Goal: Task Accomplishment & Management: Use online tool/utility

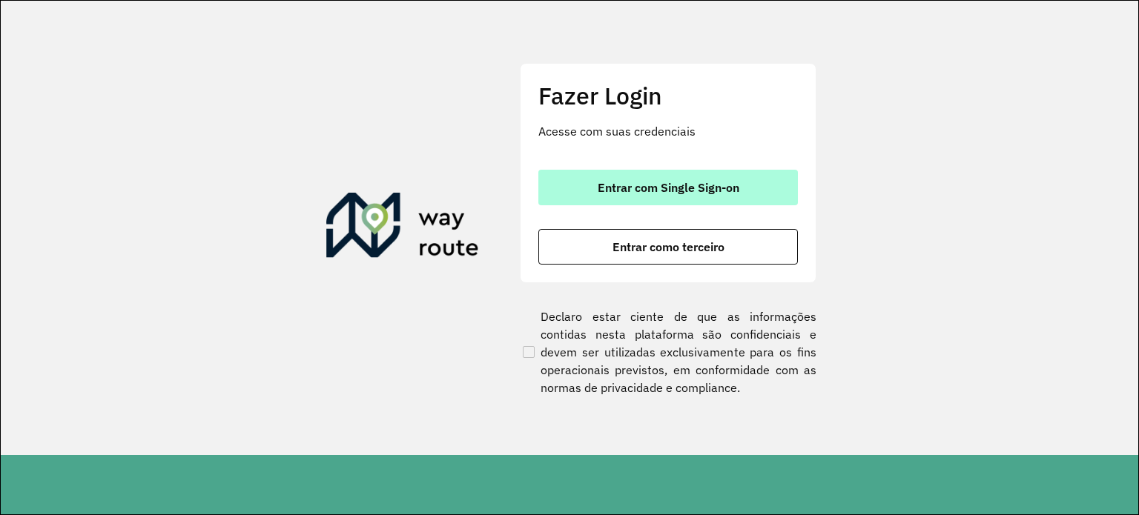
click at [658, 193] on span "Entrar com Single Sign-on" at bounding box center [669, 188] width 142 height 12
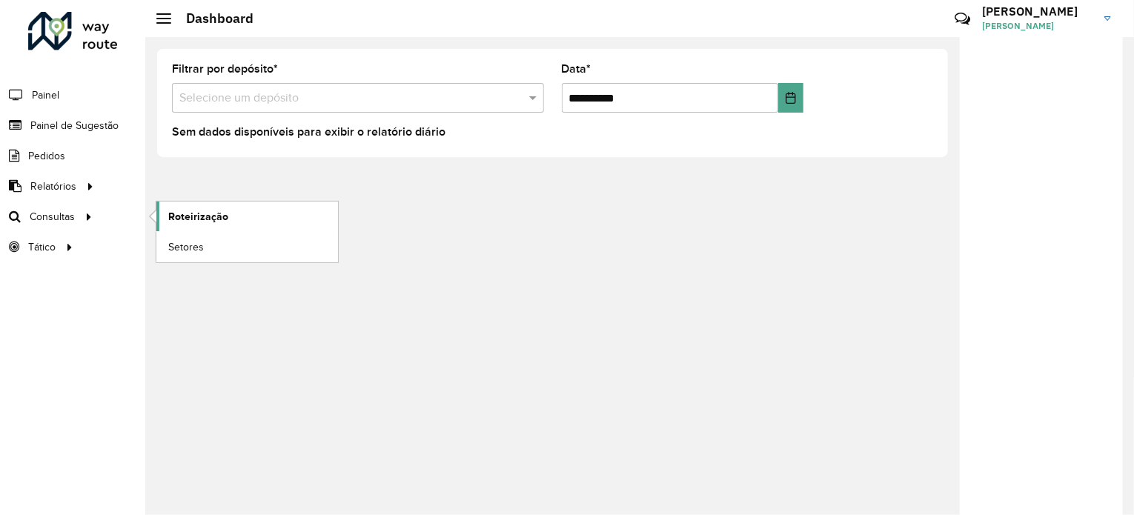
click at [180, 215] on span "Roteirização" at bounding box center [198, 217] width 60 height 16
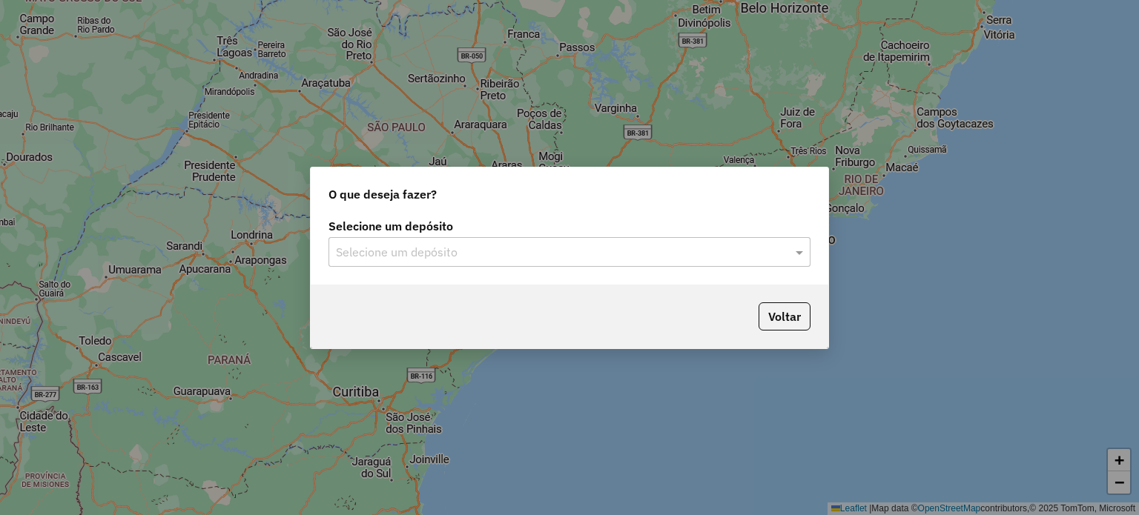
click at [411, 251] on input "text" at bounding box center [554, 253] width 437 height 18
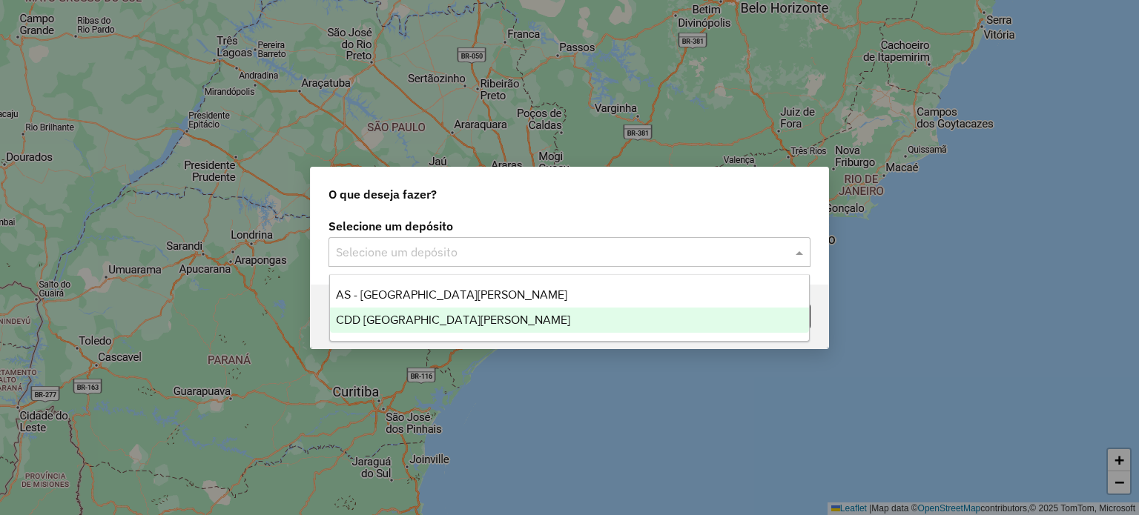
click at [422, 320] on span "CDD [GEOGRAPHIC_DATA][PERSON_NAME]" at bounding box center [453, 320] width 234 height 13
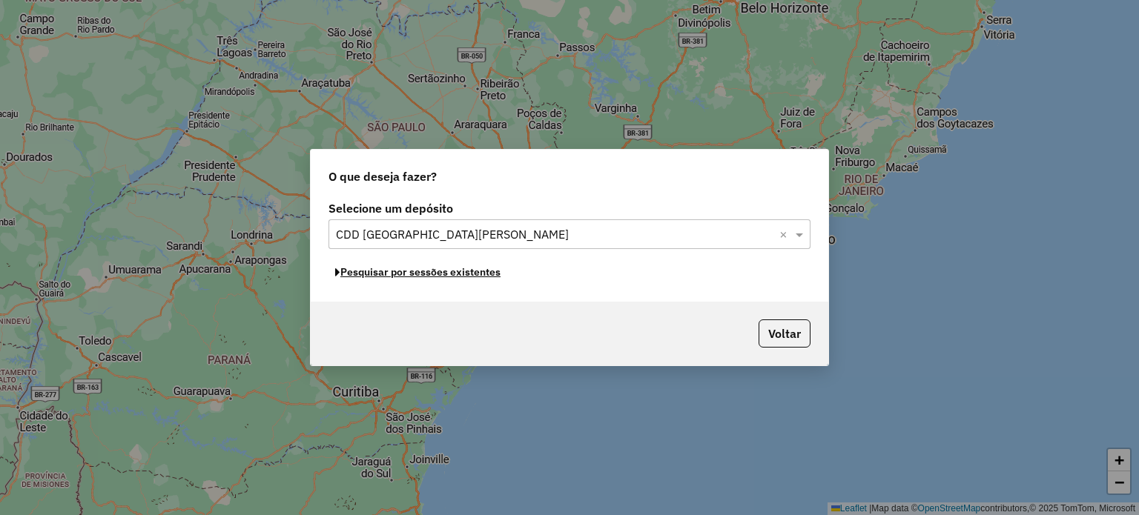
click at [435, 274] on button "Pesquisar por sessões existentes" at bounding box center [417, 272] width 179 height 23
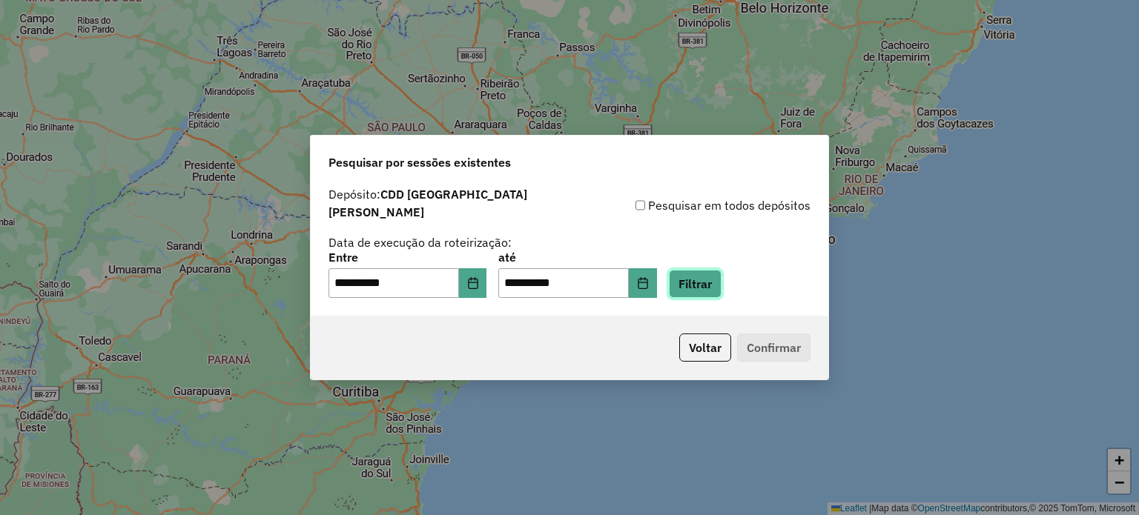
click at [701, 279] on button "Filtrar" at bounding box center [695, 284] width 53 height 28
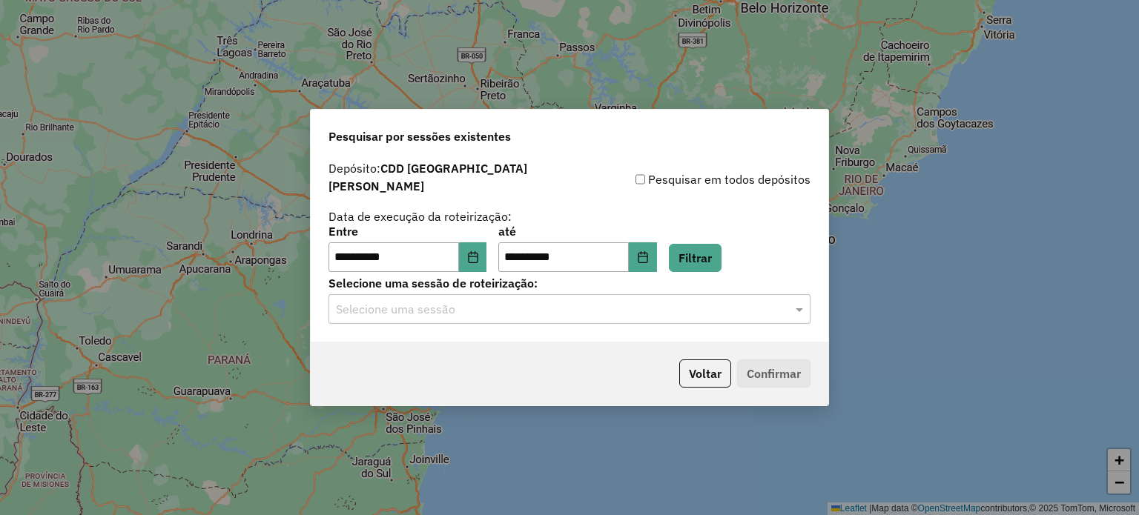
click at [516, 301] on input "text" at bounding box center [554, 310] width 437 height 18
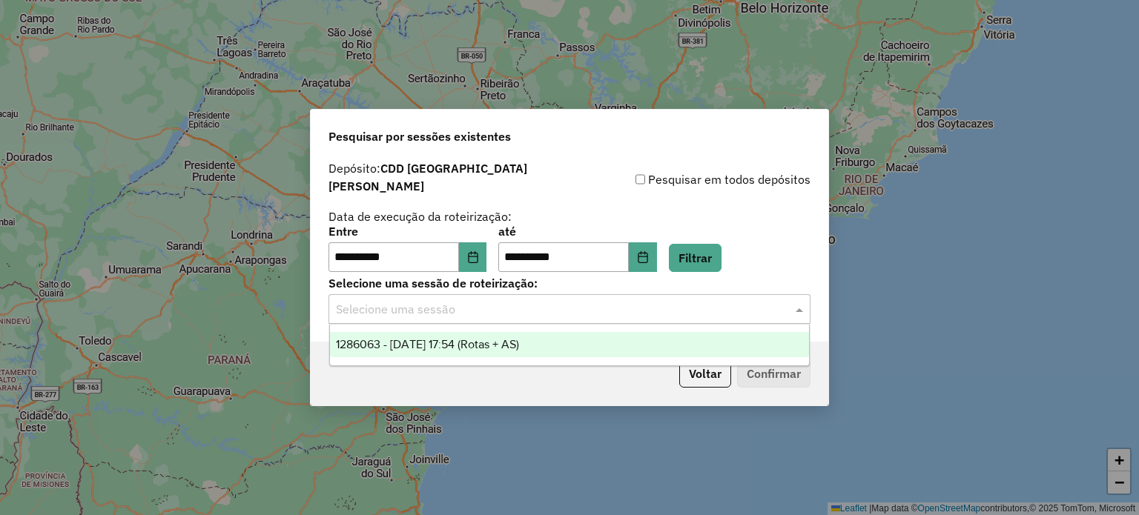
click at [475, 331] on ng-dropdown-panel "1286063 - [DATE] 17:54 (Rotas + AS)" at bounding box center [569, 345] width 481 height 42
click at [479, 342] on span "1286063 - [DATE] 17:54 (Rotas + AS)" at bounding box center [427, 344] width 183 height 13
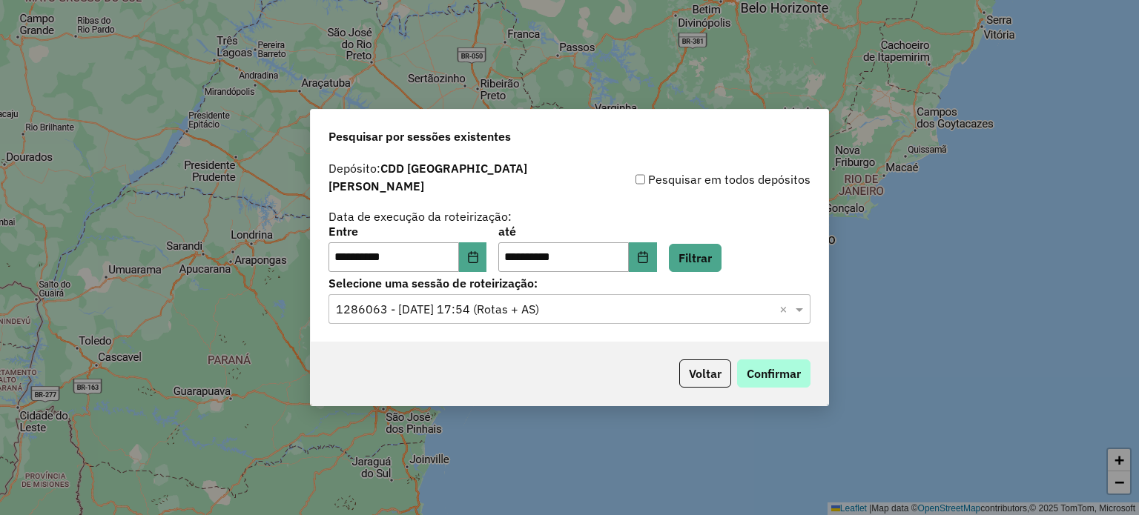
click at [810, 363] on div "Voltar Confirmar" at bounding box center [569, 374] width 517 height 64
click at [804, 363] on button "Confirmar" at bounding box center [773, 374] width 73 height 28
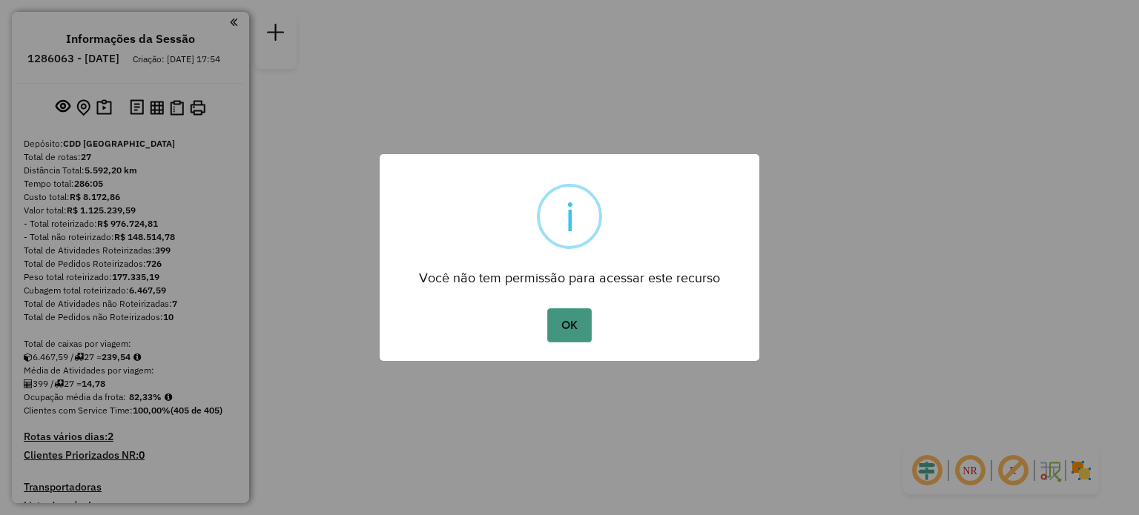
click at [570, 333] on button "OK" at bounding box center [569, 325] width 44 height 34
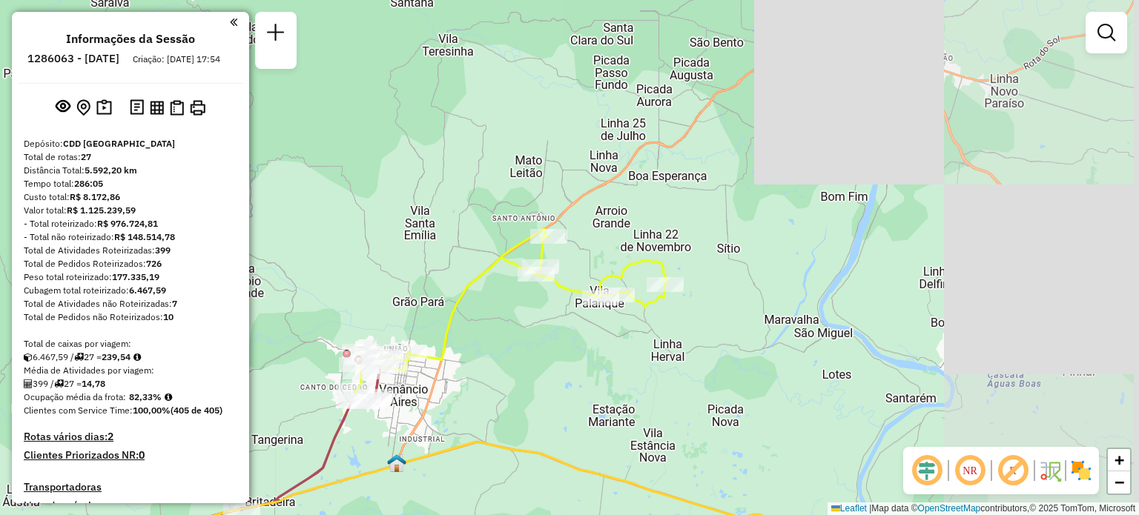
drag, startPoint x: 824, startPoint y: 211, endPoint x: 549, endPoint y: 358, distance: 312.4
click at [549, 358] on div "Janela de atendimento Grade de atendimento Capacidade Transportadoras Veículos …" at bounding box center [569, 257] width 1139 height 515
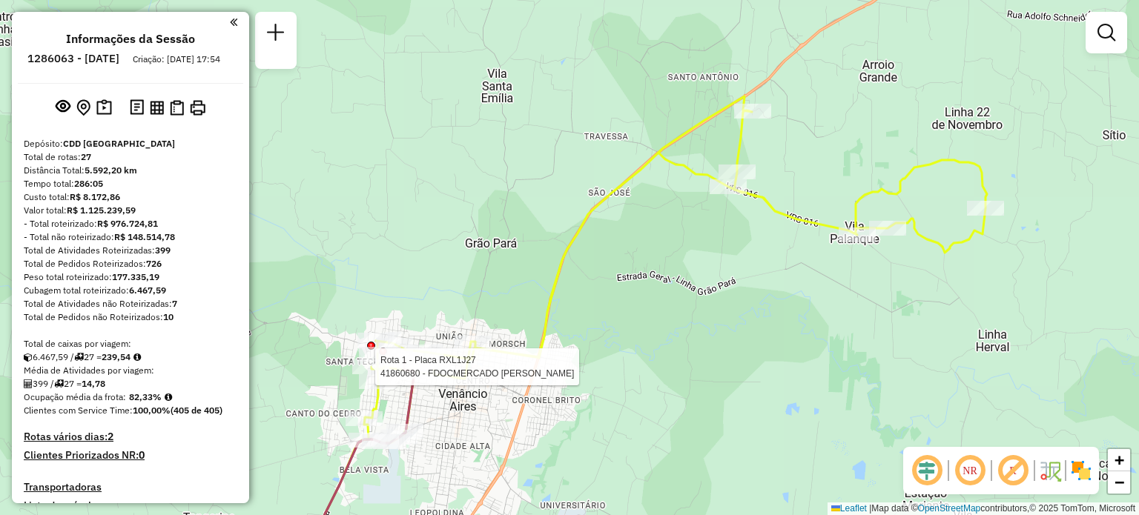
select select "**********"
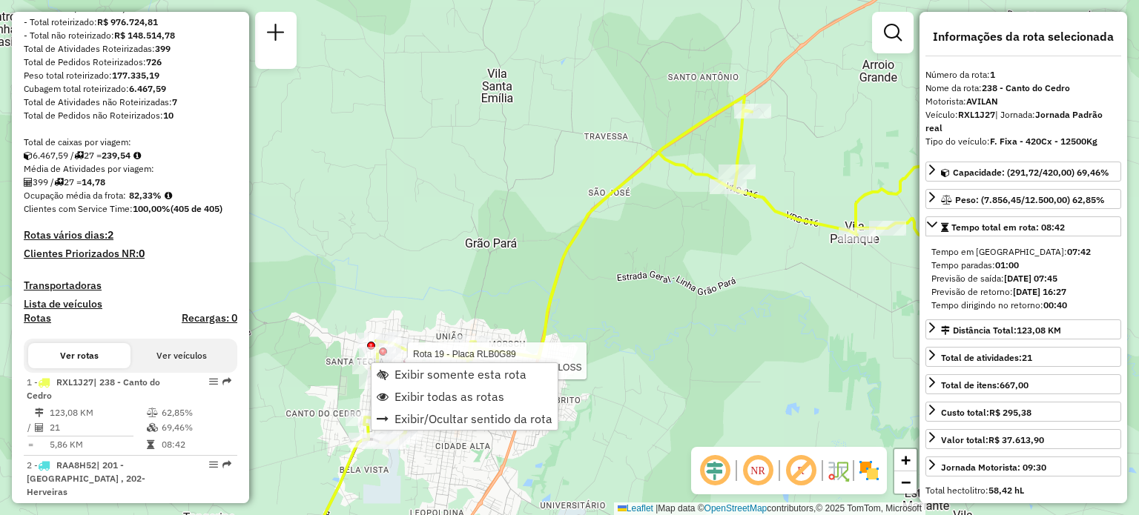
scroll to position [575, 0]
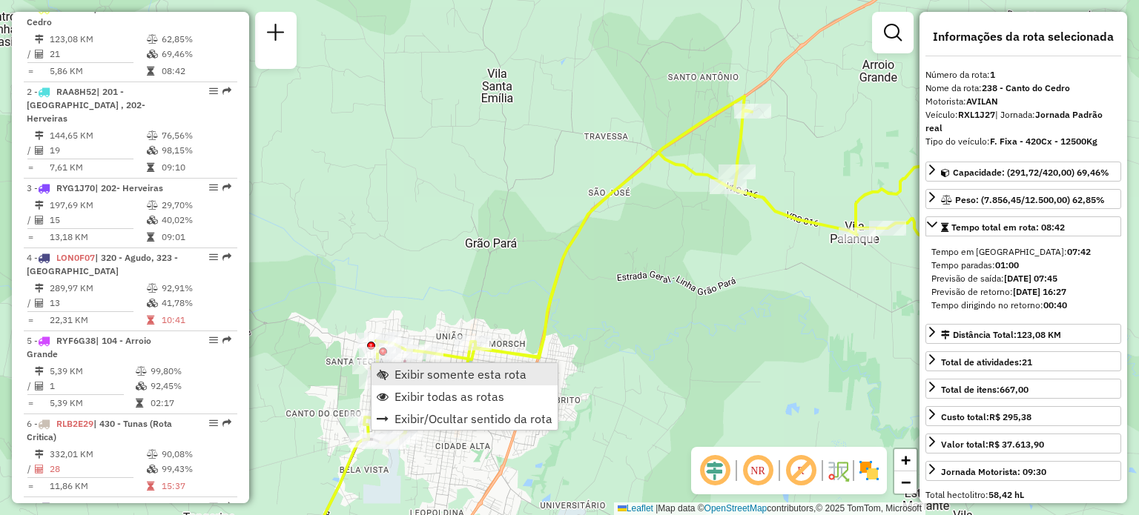
click at [442, 373] on span "Exibir somente esta rota" at bounding box center [460, 374] width 132 height 12
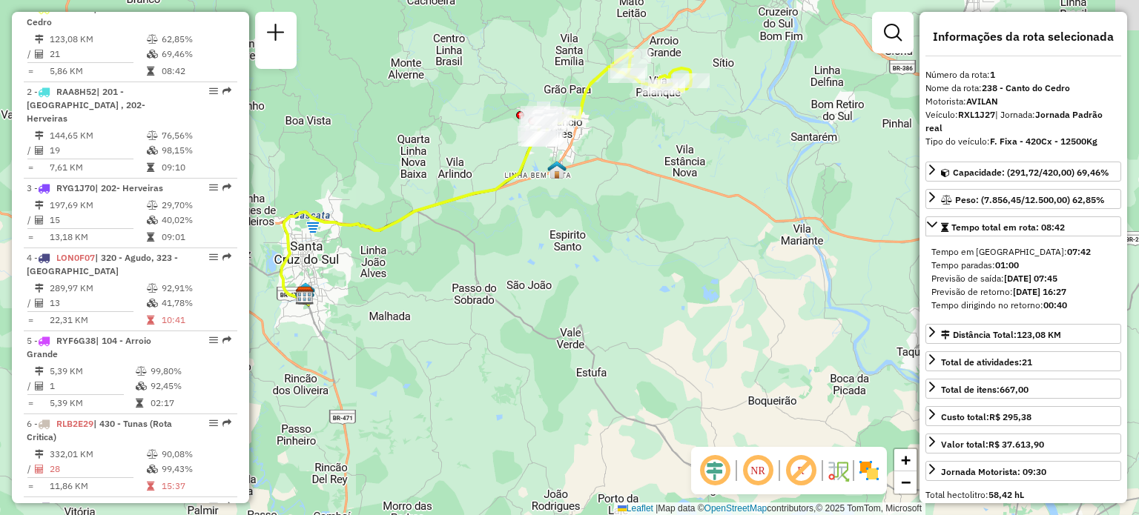
drag, startPoint x: 480, startPoint y: 177, endPoint x: 502, endPoint y: 208, distance: 37.8
click at [502, 208] on div "Janela de atendimento Grade de atendimento Capacidade Transportadoras Veículos …" at bounding box center [569, 257] width 1139 height 515
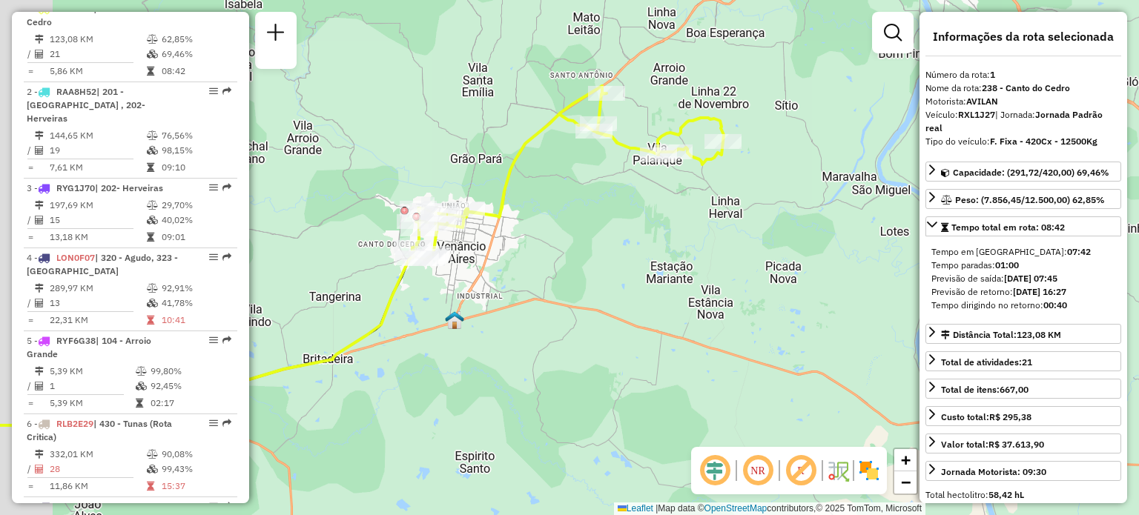
drag, startPoint x: 582, startPoint y: 222, endPoint x: 561, endPoint y: 215, distance: 21.8
click at [614, 226] on div "Janela de atendimento Grade de atendimento Capacidade Transportadoras Veículos …" at bounding box center [569, 257] width 1139 height 515
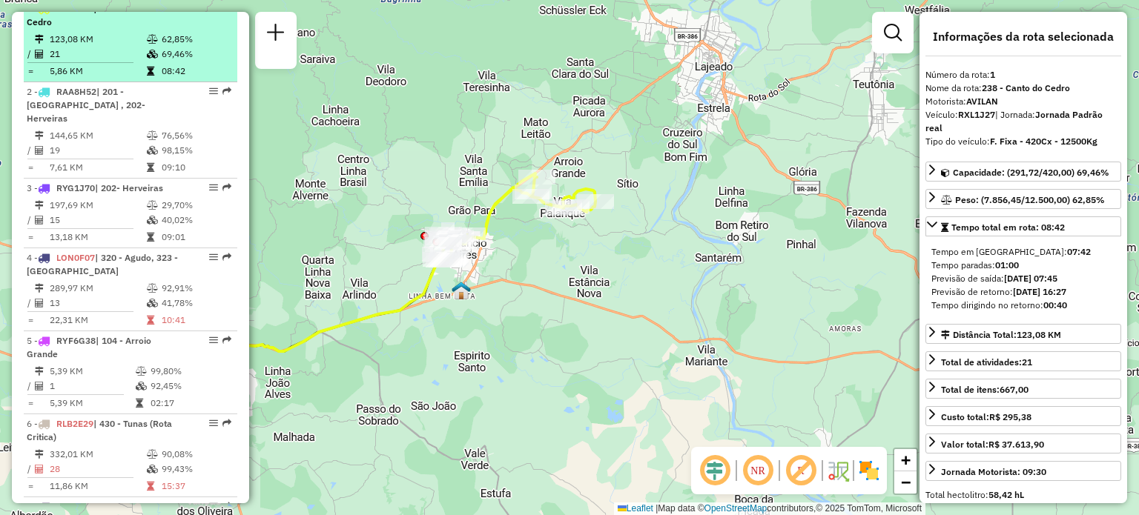
scroll to position [501, 0]
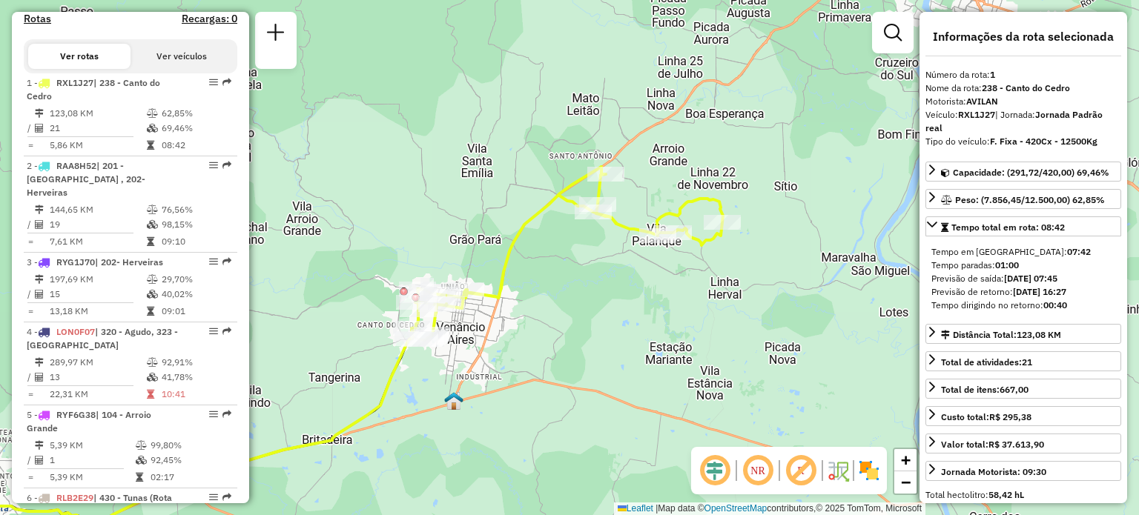
drag, startPoint x: 494, startPoint y: 255, endPoint x: 599, endPoint y: 326, distance: 126.5
click at [602, 300] on div "Janela de atendimento Grade de atendimento Capacidade Transportadoras Veículos …" at bounding box center [569, 257] width 1139 height 515
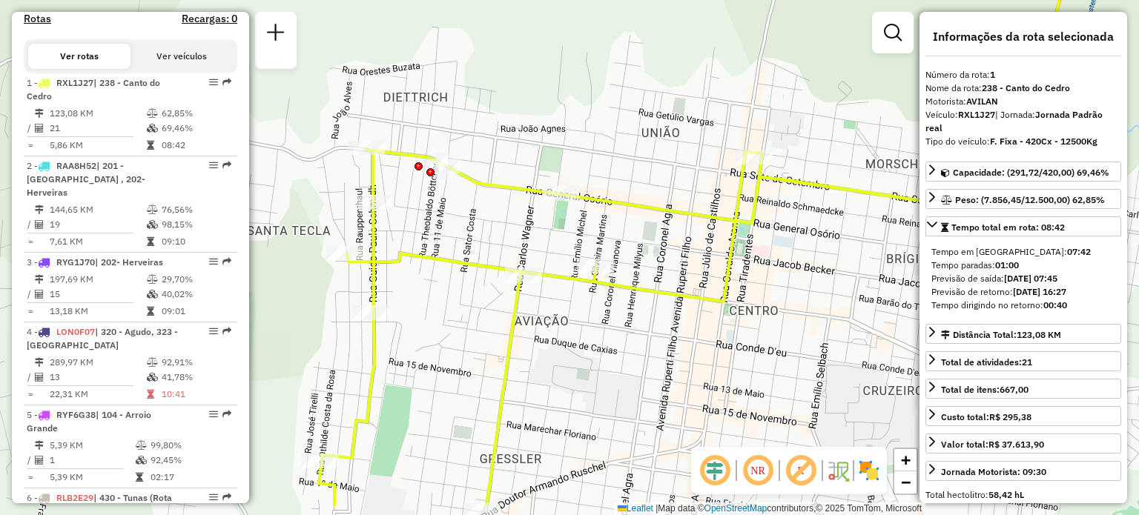
drag, startPoint x: 427, startPoint y: 340, endPoint x: 452, endPoint y: 267, distance: 76.9
click at [452, 270] on div "Janela de atendimento Grade de atendimento Capacidade Transportadoras Veículos …" at bounding box center [569, 257] width 1139 height 515
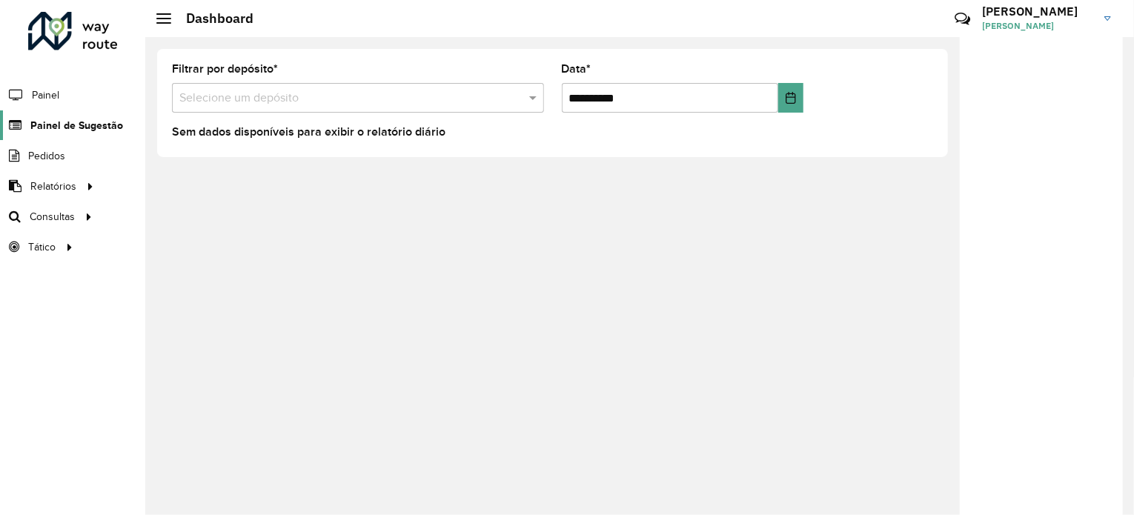
click at [80, 130] on span "Painel de Sugestão" at bounding box center [76, 126] width 93 height 16
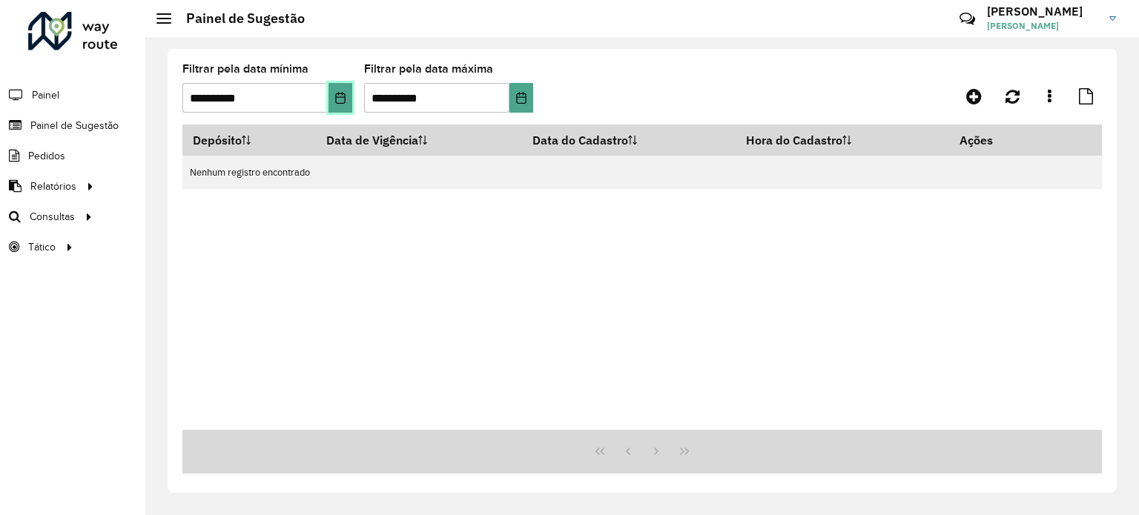
click at [344, 92] on icon "Choose Date" at bounding box center [340, 98] width 12 height 12
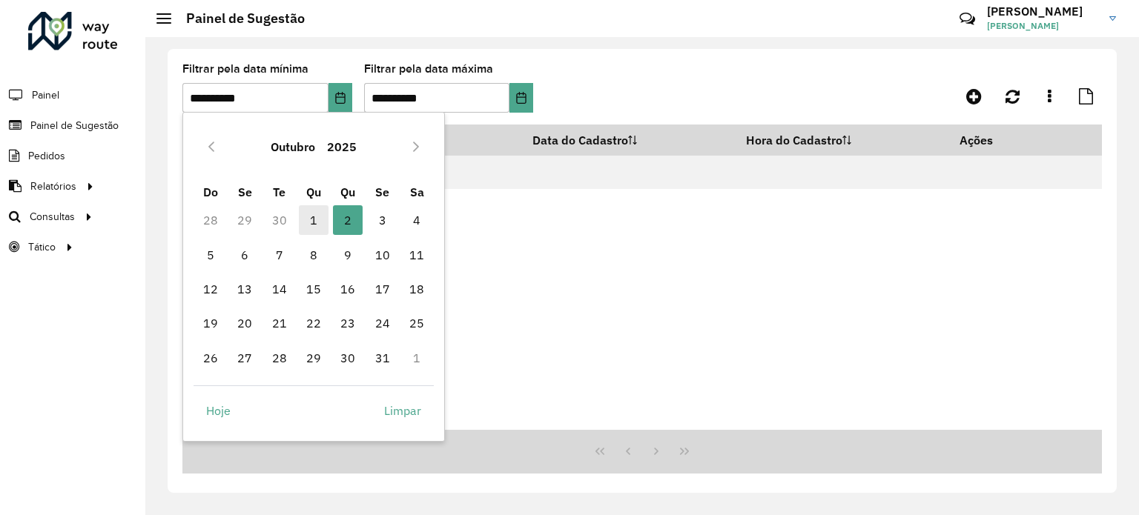
click at [308, 215] on span "1" at bounding box center [314, 220] width 30 height 30
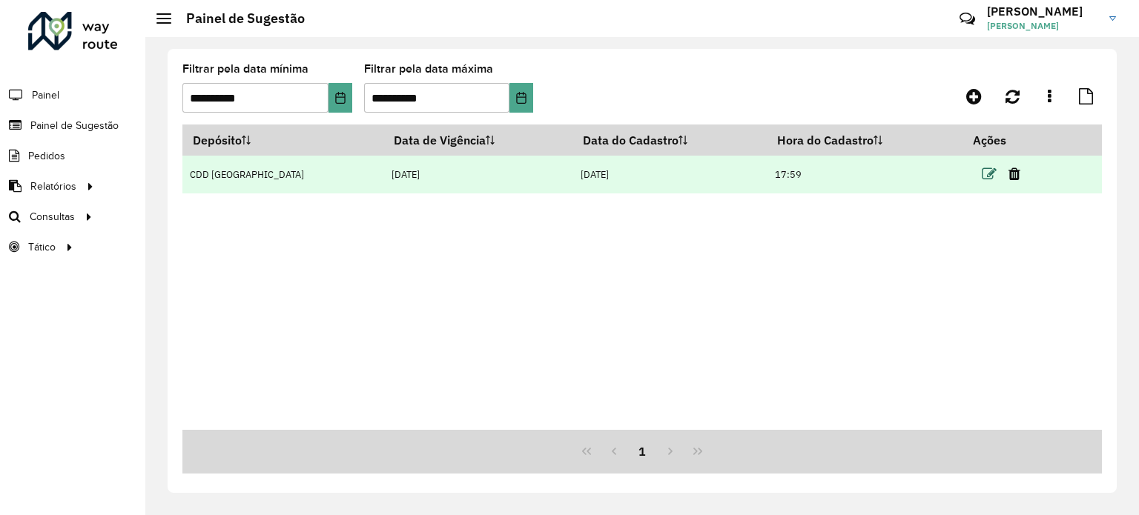
click at [985, 172] on icon at bounding box center [989, 174] width 15 height 15
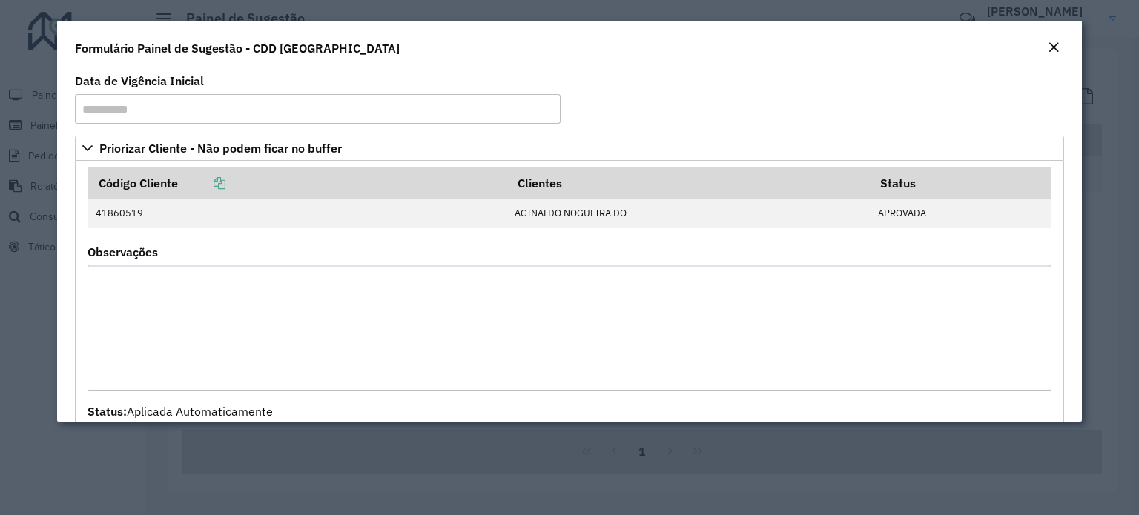
scroll to position [74, 0]
